Goal: Information Seeking & Learning: Check status

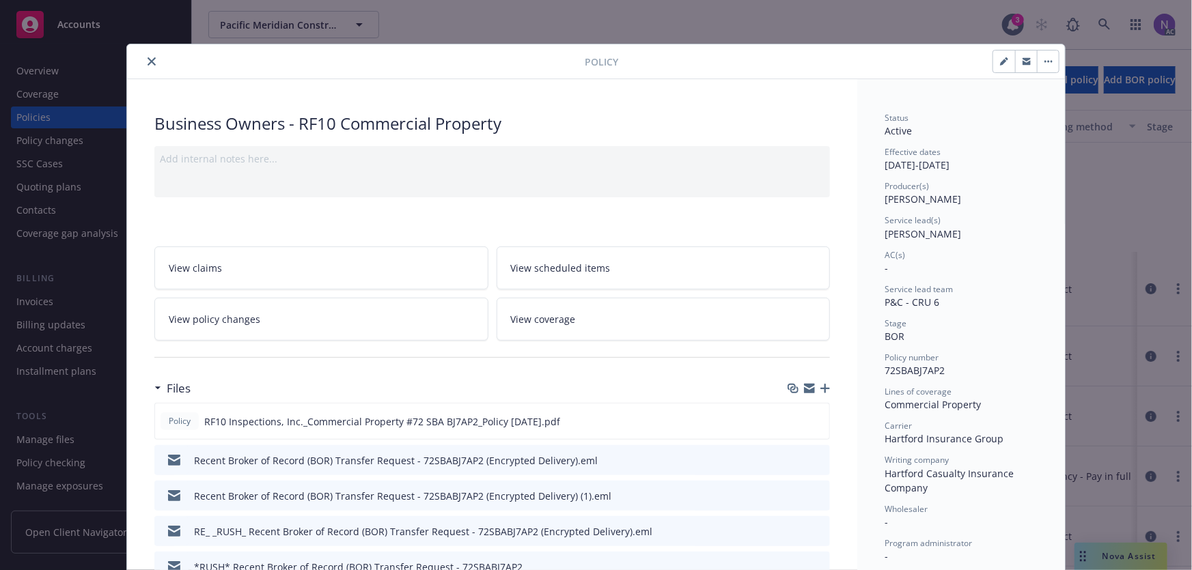
scroll to position [184, 0]
click at [152, 60] on button "close" at bounding box center [151, 61] width 16 height 16
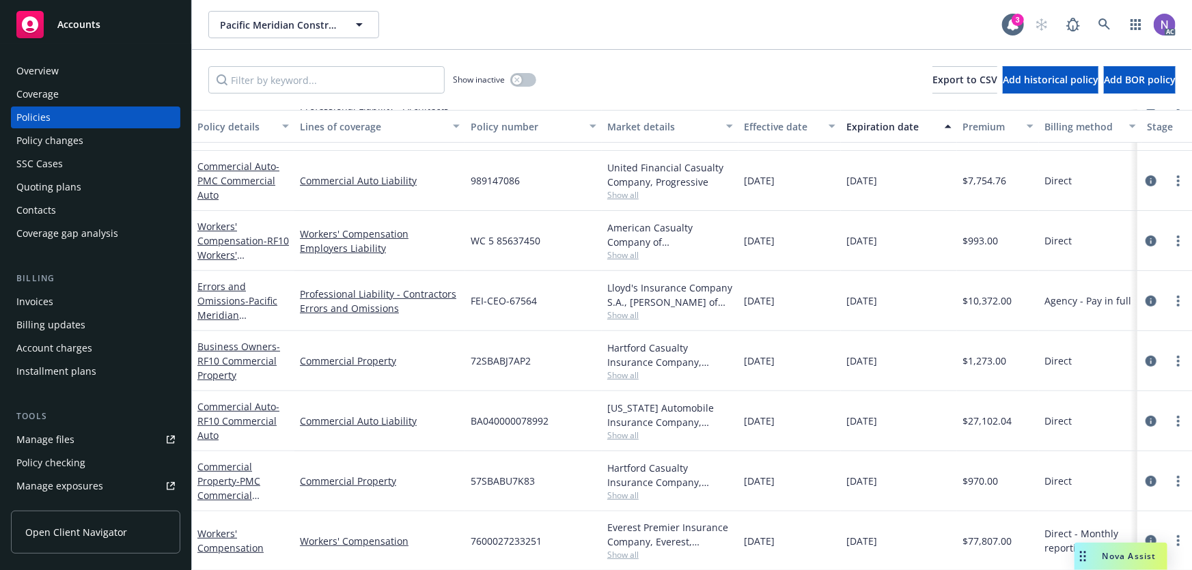
click at [521, 417] on span "BA040000078992" at bounding box center [510, 421] width 78 height 14
copy span "BA040000078992"
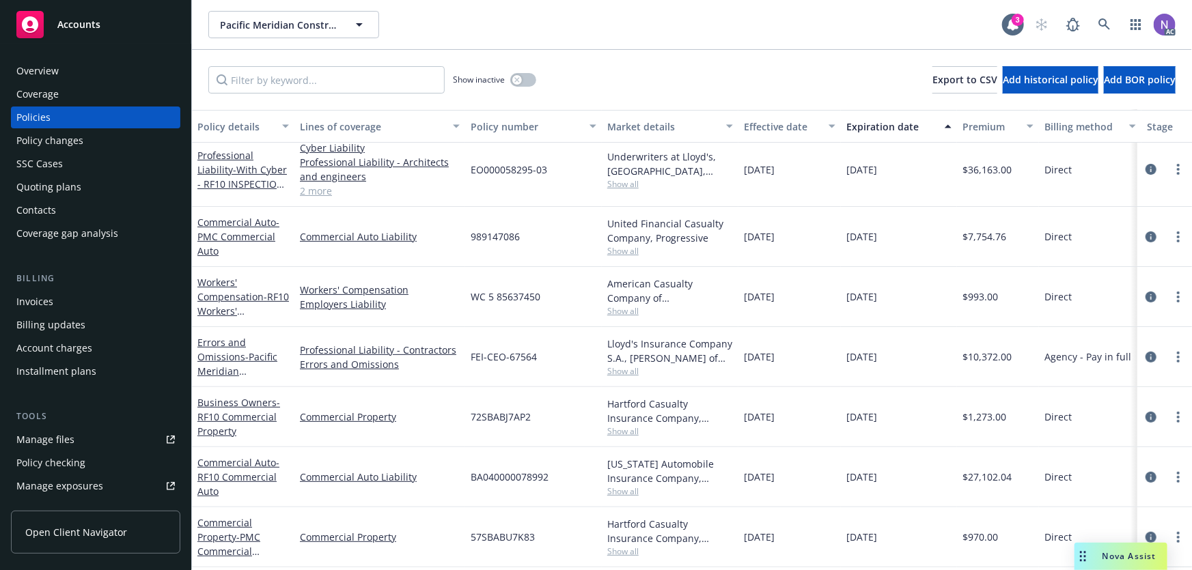
click at [499, 233] on span "989147086" at bounding box center [495, 237] width 49 height 14
copy span "989147086"
click at [124, 141] on div "Policy changes" at bounding box center [95, 141] width 158 height 22
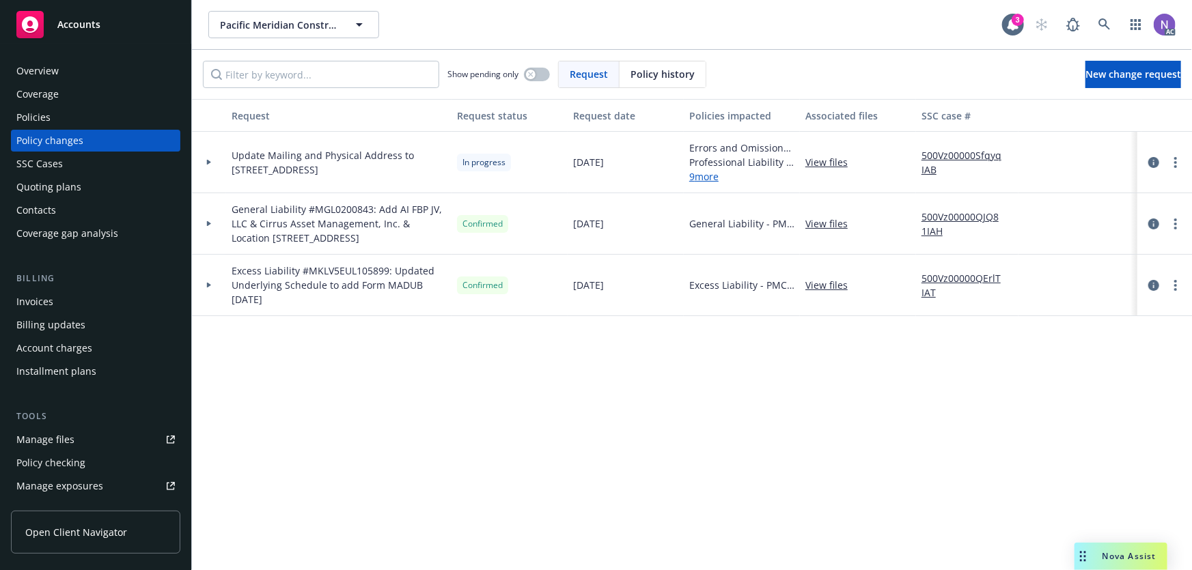
click at [89, 114] on div "Policies" at bounding box center [95, 118] width 158 height 22
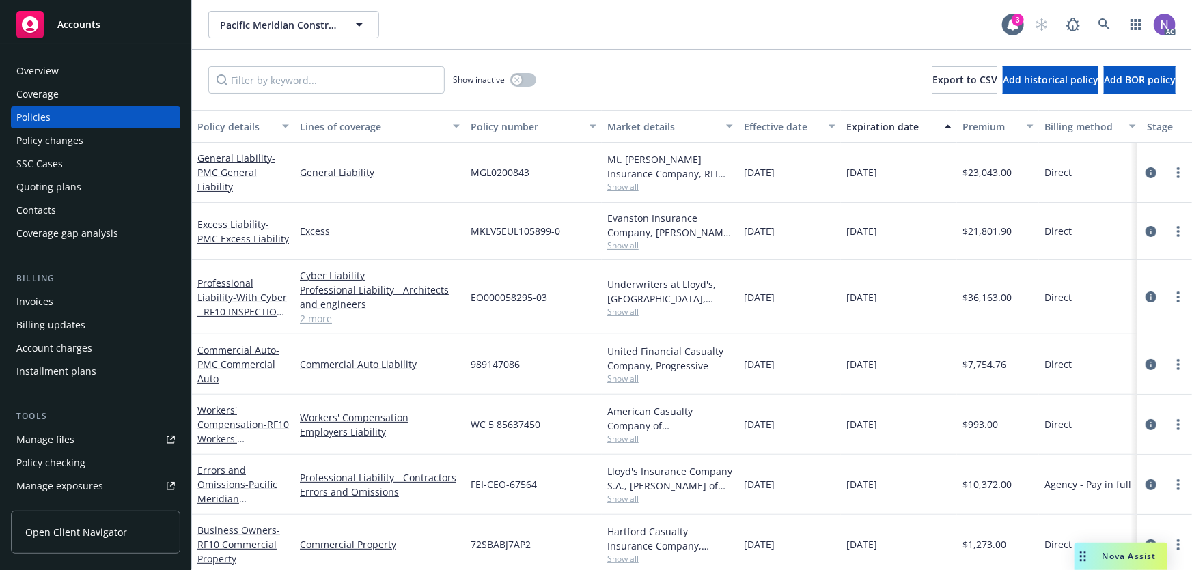
click at [497, 369] on span "989147086" at bounding box center [495, 364] width 49 height 14
copy span "989147086"
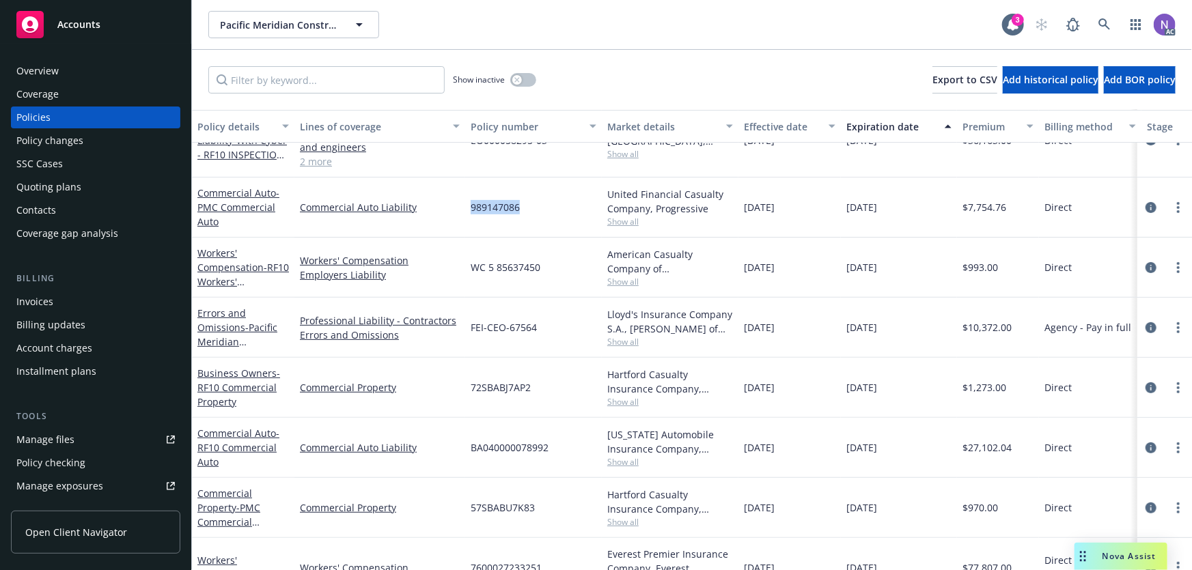
scroll to position [184, 0]
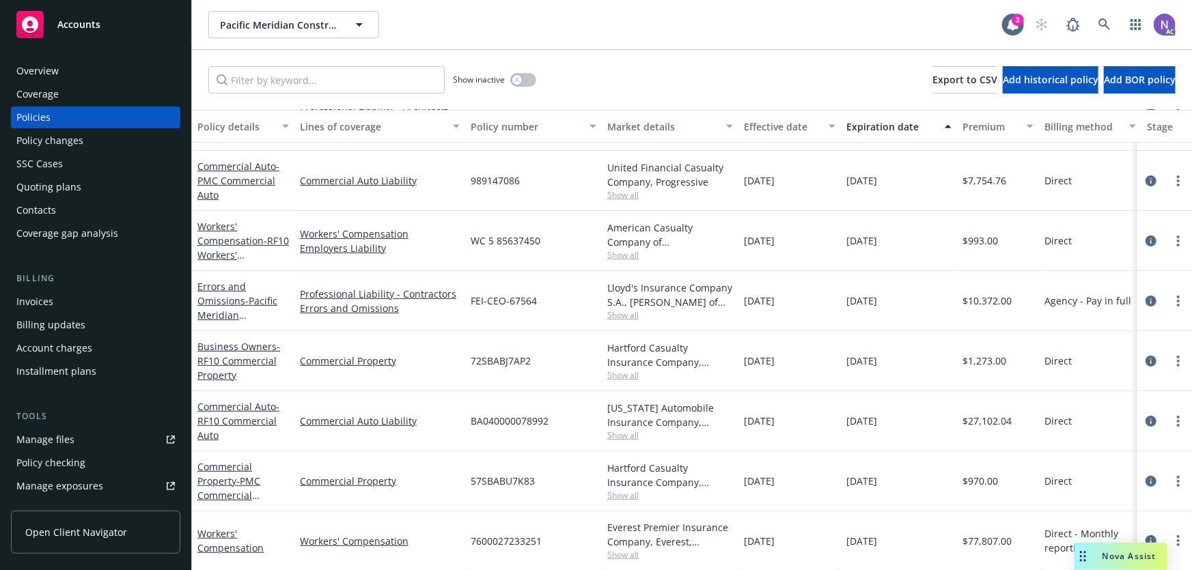
click at [516, 414] on span "BA040000078992" at bounding box center [510, 421] width 78 height 14
copy span "BA040000078992"
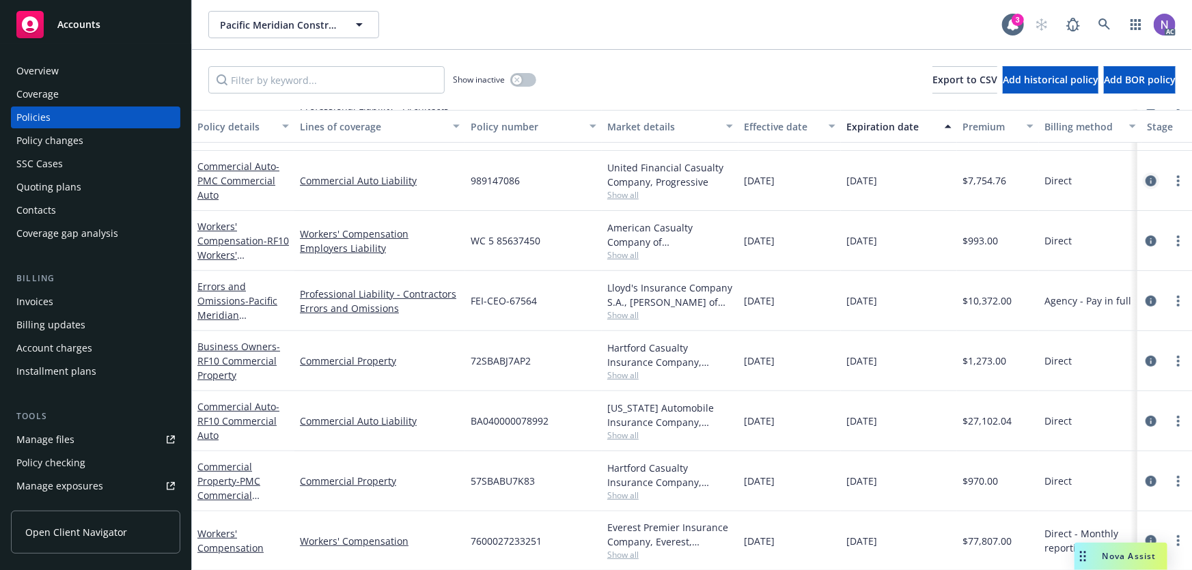
click at [1146, 176] on icon "circleInformation" at bounding box center [1151, 181] width 11 height 11
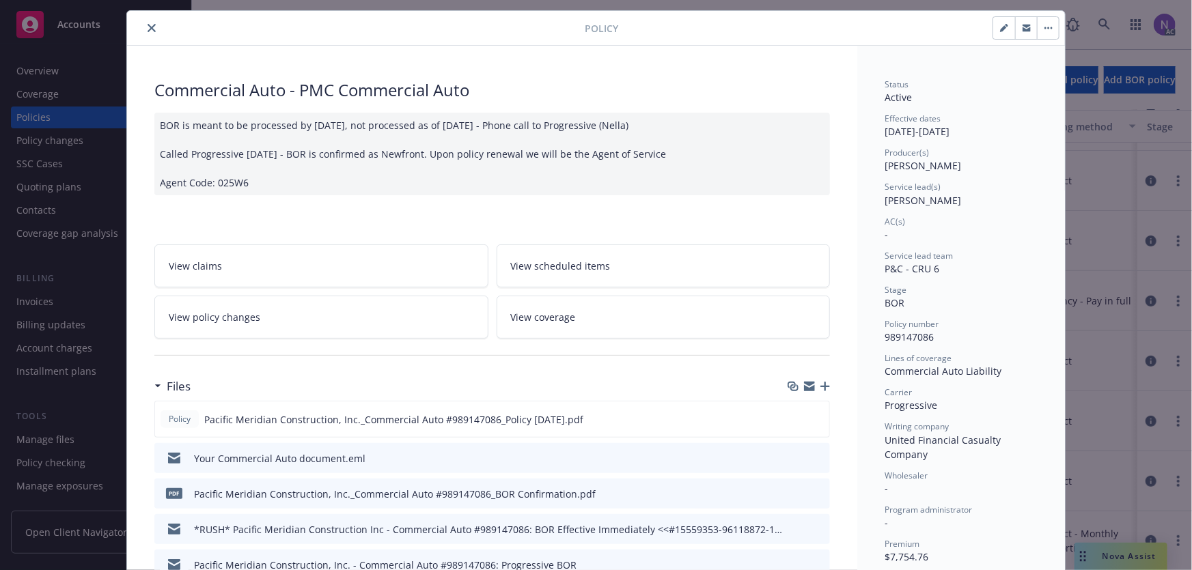
scroll to position [61, 0]
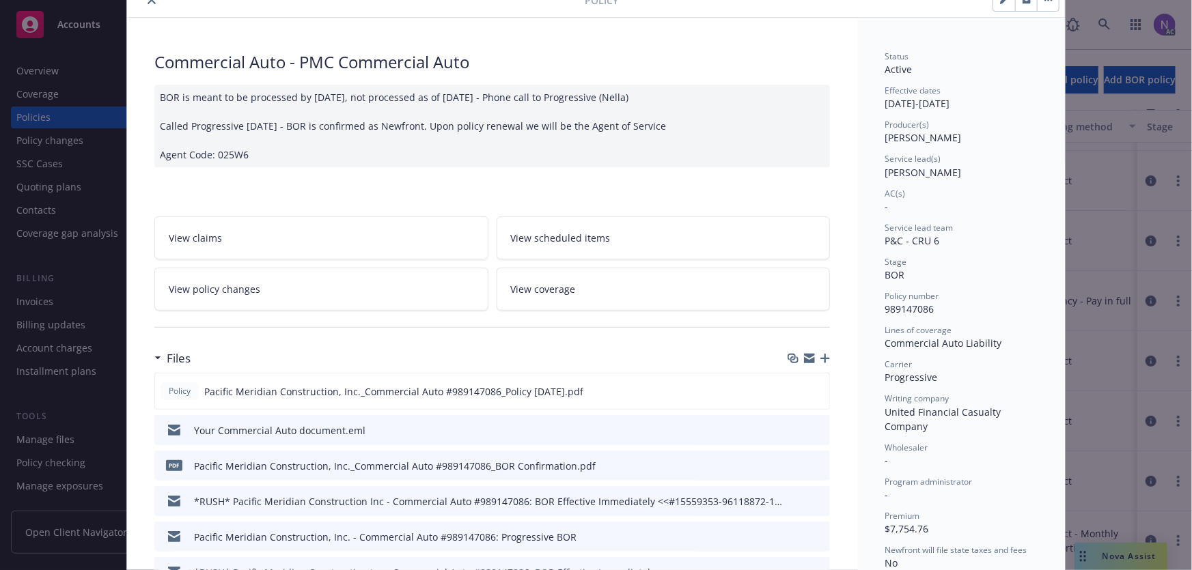
click at [814, 460] on icon "preview file" at bounding box center [817, 465] width 12 height 10
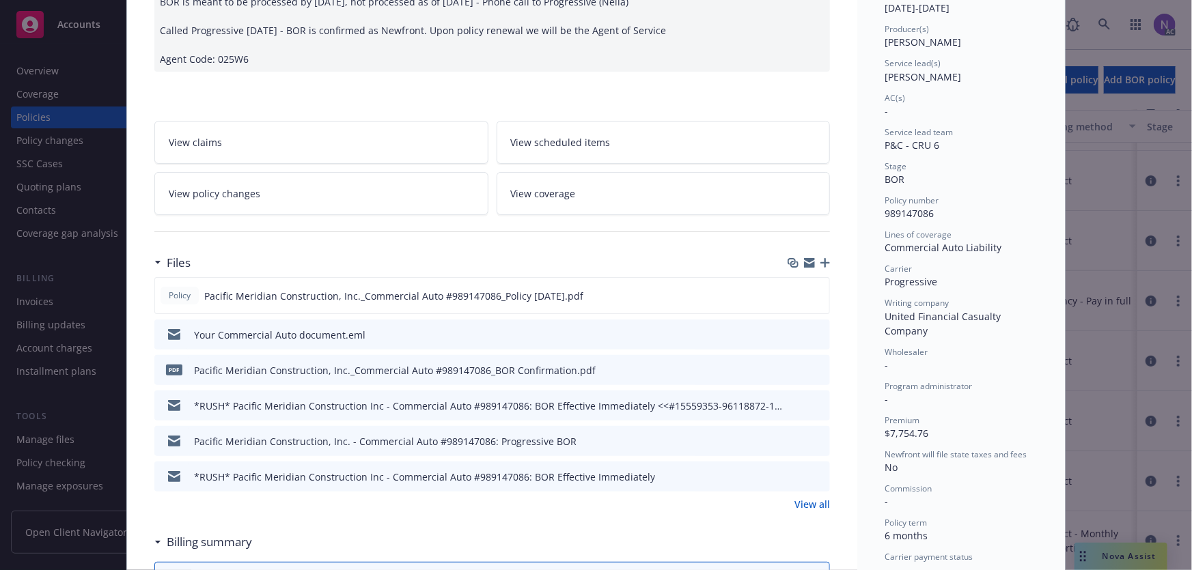
scroll to position [186, 0]
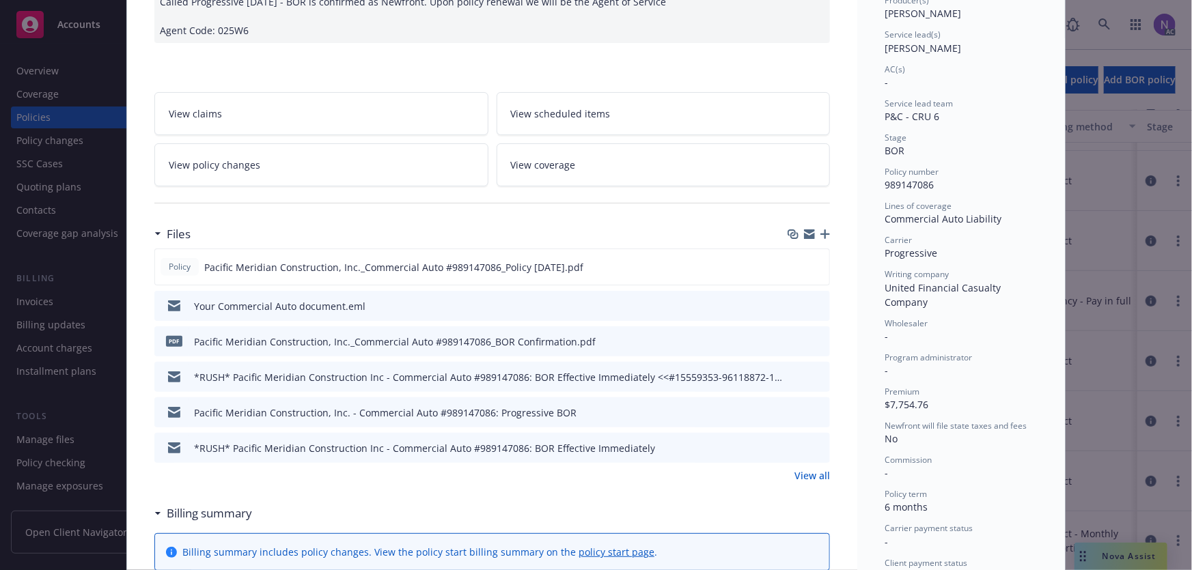
click at [809, 475] on link "View all" at bounding box center [813, 476] width 36 height 14
